Goal: Task Accomplishment & Management: Manage account settings

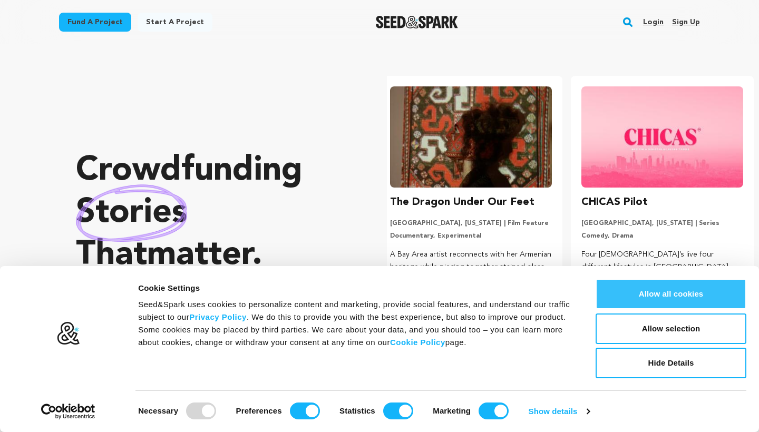
scroll to position [0, 200]
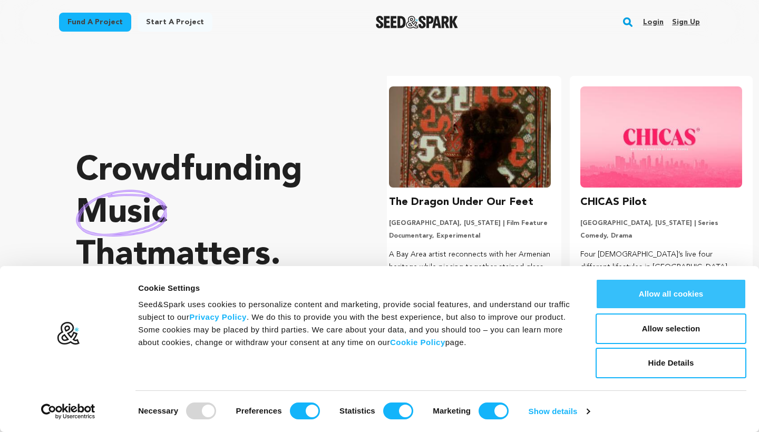
click at [682, 293] on button "Allow all cookies" at bounding box center [670, 294] width 151 height 31
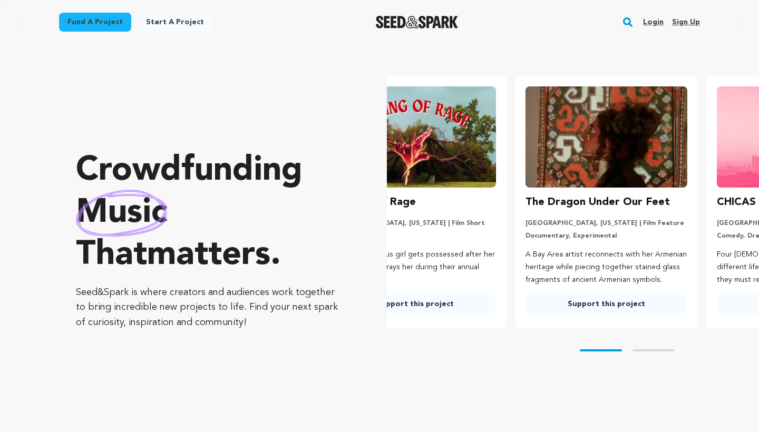
scroll to position [0, 0]
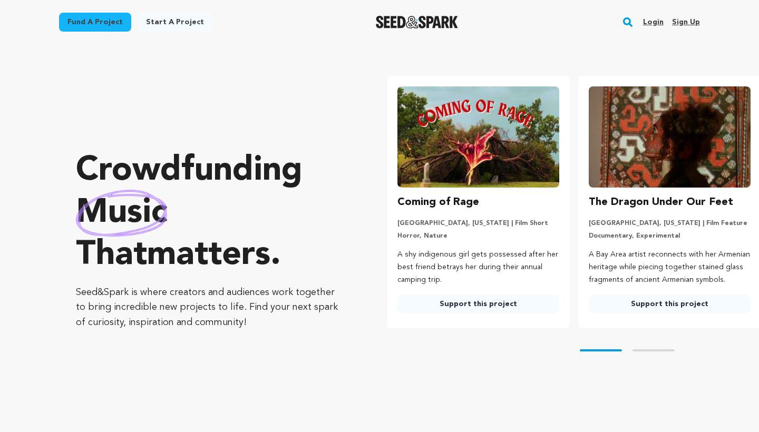
click at [661, 24] on link "Login" at bounding box center [653, 22] width 21 height 17
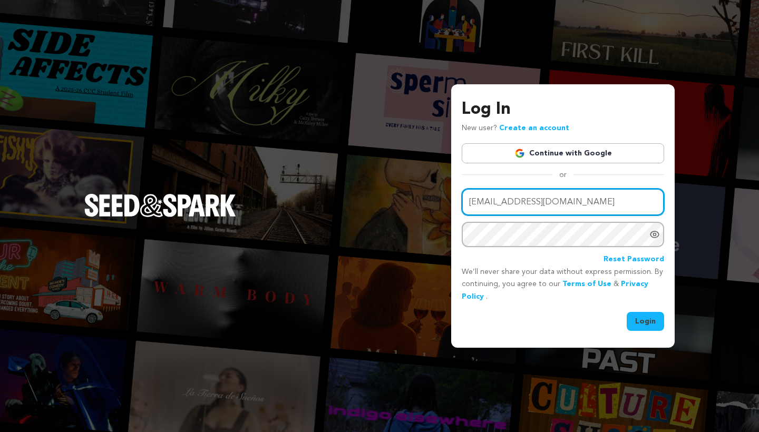
type input "[EMAIL_ADDRESS][DOMAIN_NAME]"
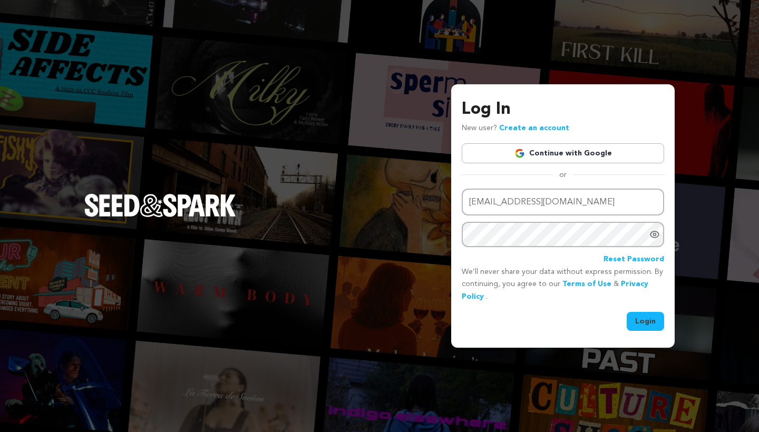
click at [562, 3] on div "Log In New user? Create an account Continue with Google or Email address hopela…" at bounding box center [379, 216] width 759 height 432
